Goal: Navigation & Orientation: Find specific page/section

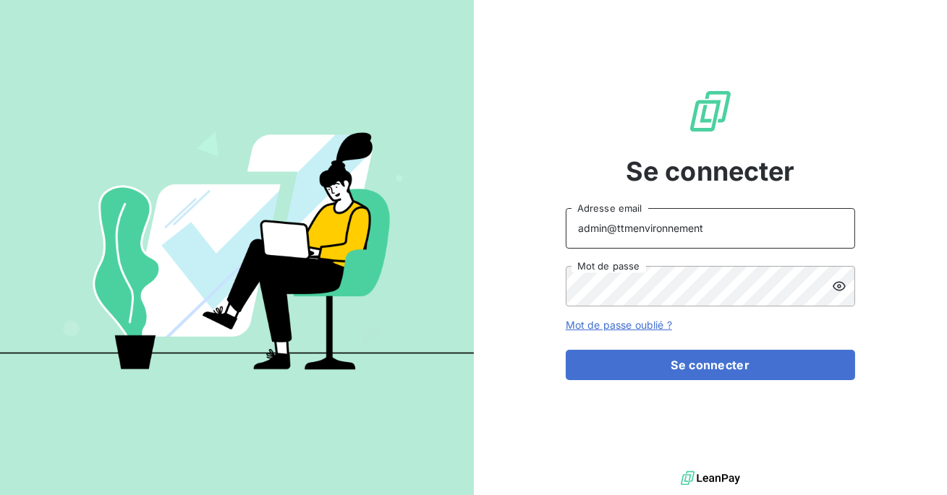
click at [699, 227] on input "admin@ttmenvironnement" at bounding box center [710, 228] width 289 height 40
type input "admin@barconniere"
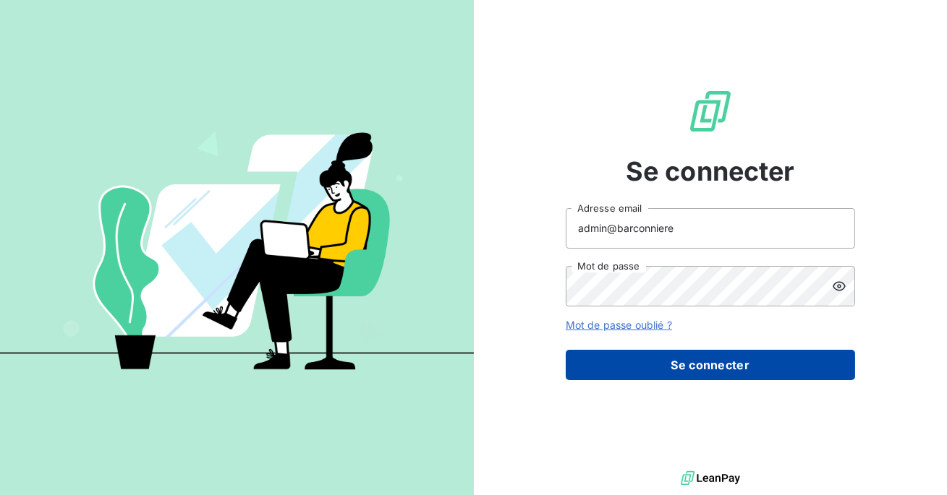
click at [677, 363] on button "Se connecter" at bounding box center [710, 365] width 289 height 30
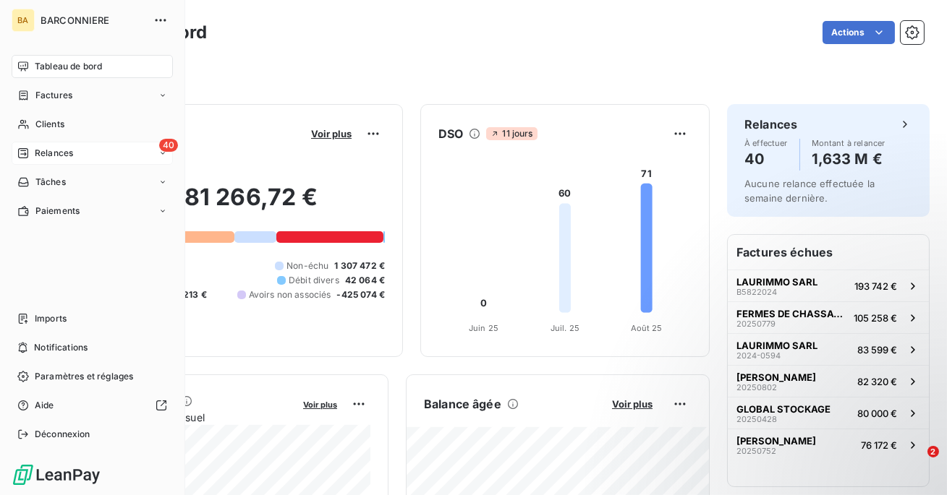
click at [33, 159] on div "Relances" at bounding box center [45, 153] width 56 height 13
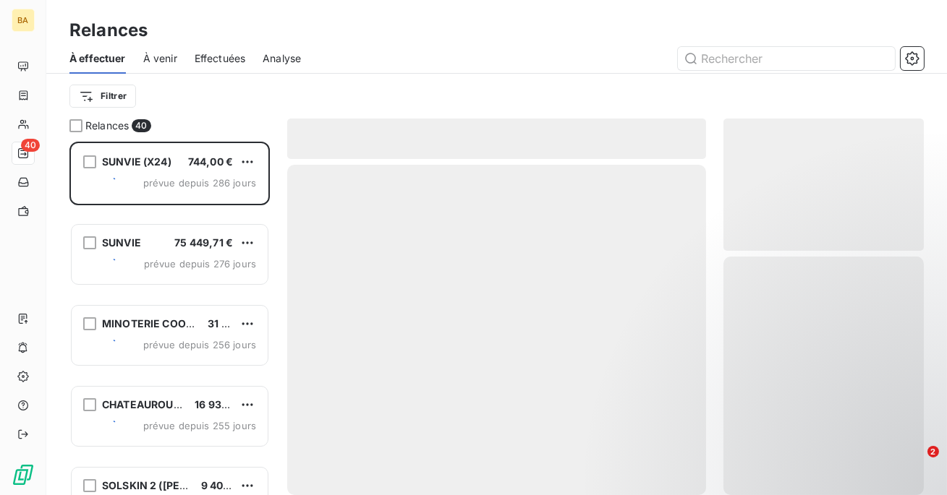
scroll to position [354, 200]
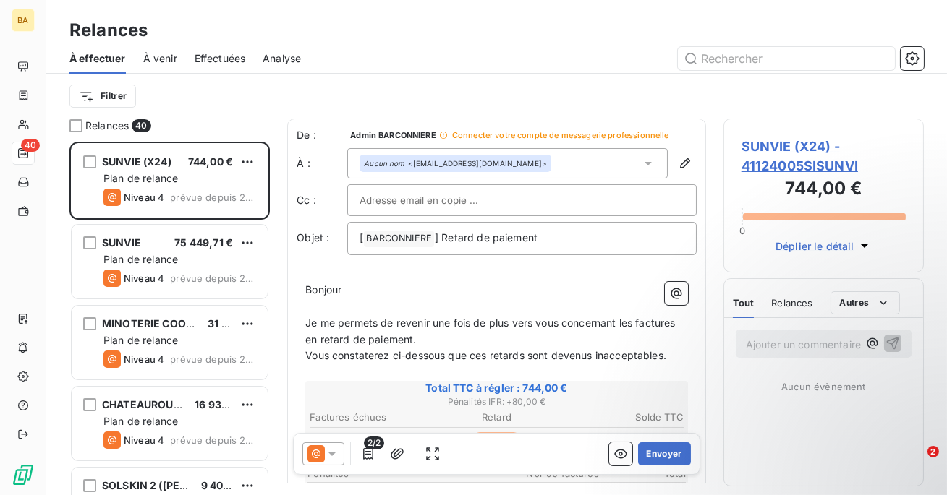
click at [213, 55] on span "Effectuées" at bounding box center [220, 58] width 51 height 14
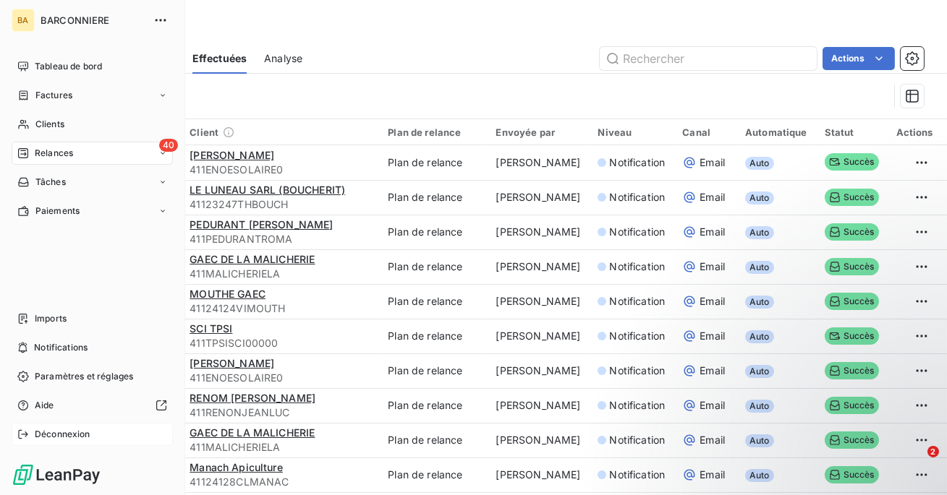
click at [71, 445] on div "Déconnexion" at bounding box center [92, 434] width 161 height 23
